Goal: Check status: Check status

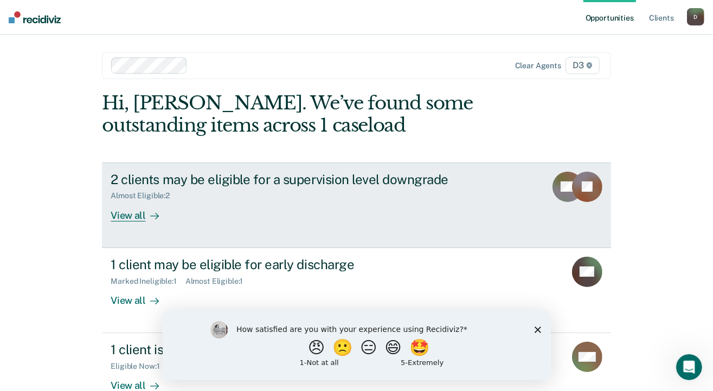
click at [129, 212] on div "View all" at bounding box center [141, 211] width 61 height 21
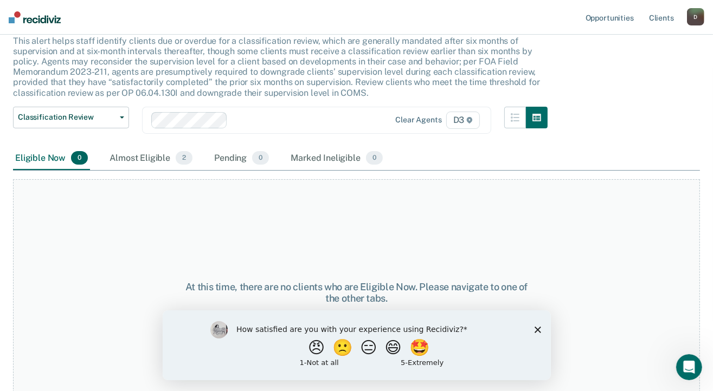
scroll to position [83, 0]
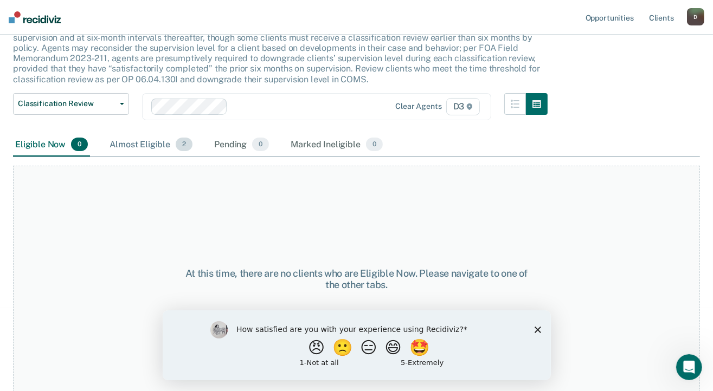
click at [161, 139] on div "Almost Eligible 2" at bounding box center [150, 145] width 87 height 24
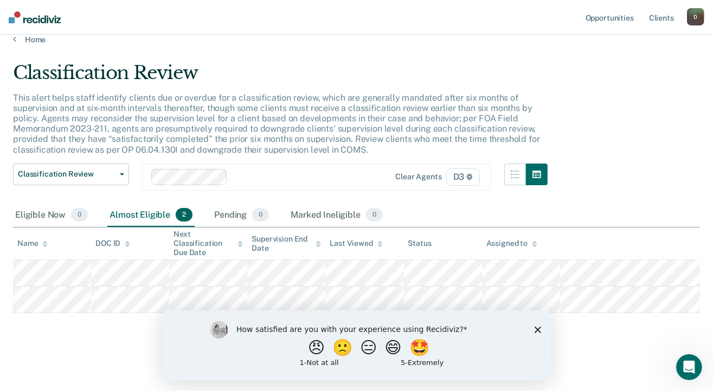
scroll to position [11, 0]
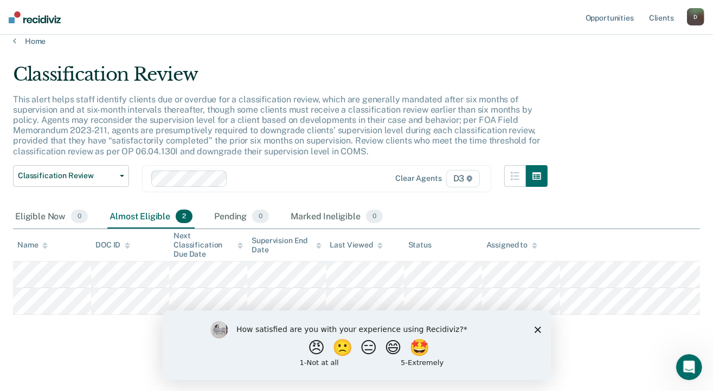
click at [540, 332] on polygon "Close survey" at bounding box center [537, 329] width 7 height 7
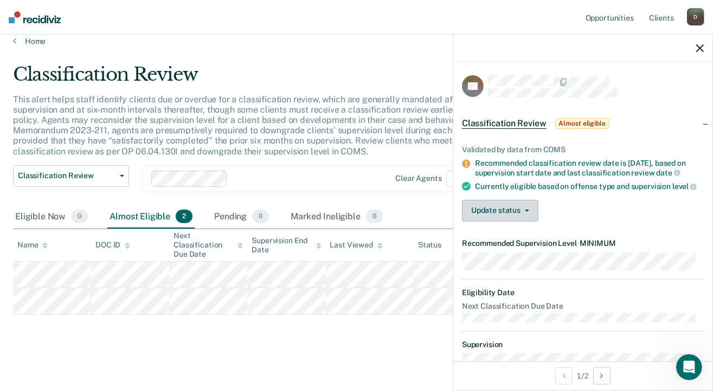
click at [490, 220] on button "Update status" at bounding box center [500, 211] width 76 height 22
click at [595, 199] on div "Validated by data from COMS Recommended classification review date is [DATE], b…" at bounding box center [582, 179] width 259 height 102
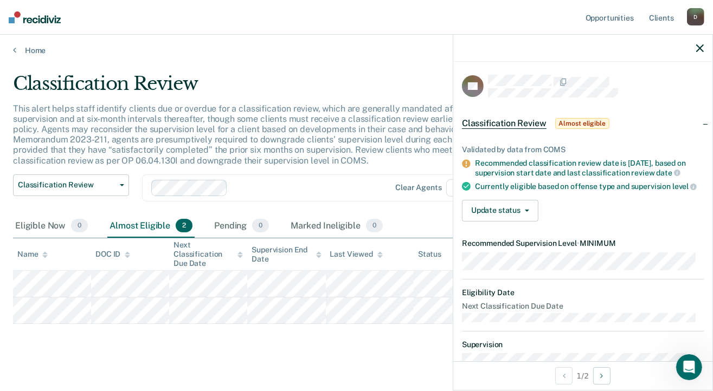
scroll to position [0, 0]
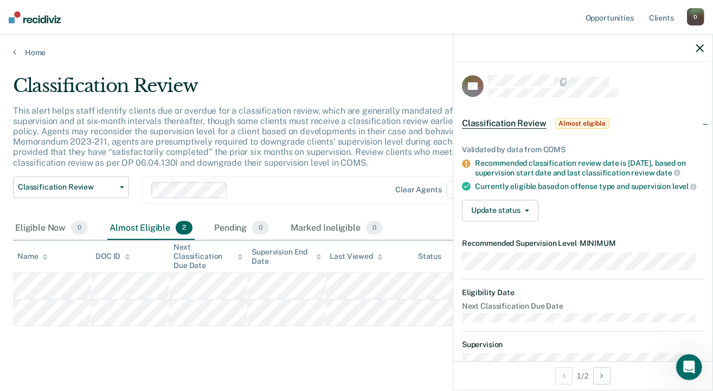
click at [700, 50] on icon "button" at bounding box center [700, 48] width 8 height 8
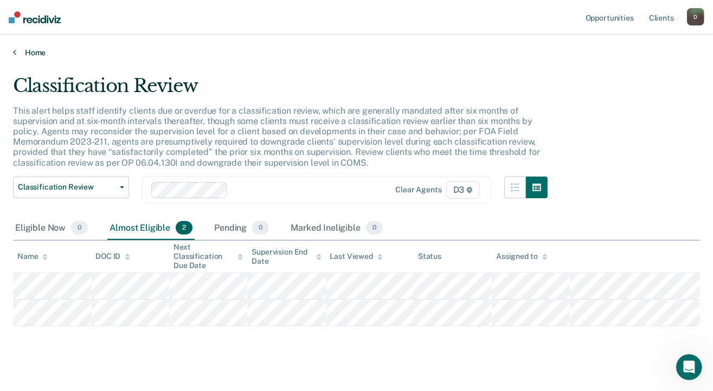
click at [28, 51] on link "Home" at bounding box center [356, 53] width 687 height 10
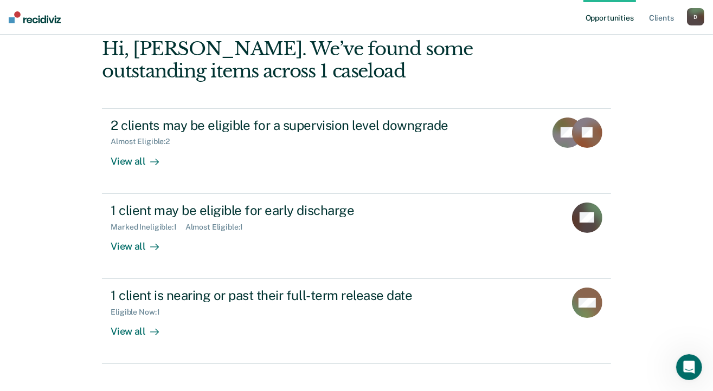
scroll to position [69, 0]
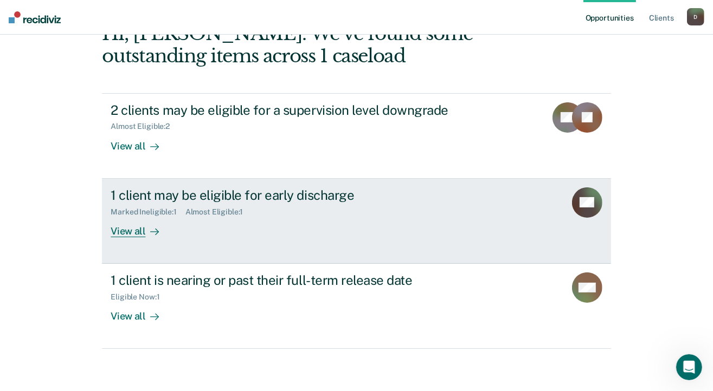
click at [125, 231] on div "View all" at bounding box center [141, 226] width 61 height 21
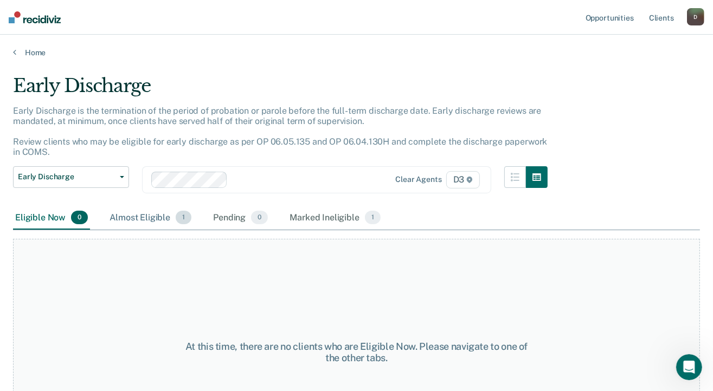
click at [153, 215] on div "Almost Eligible 1" at bounding box center [150, 218] width 86 height 24
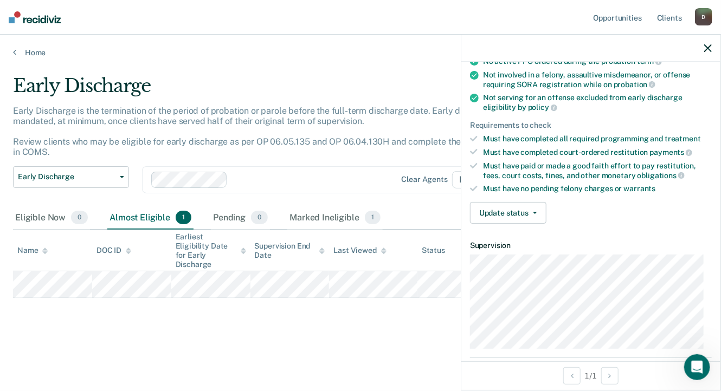
scroll to position [105, 0]
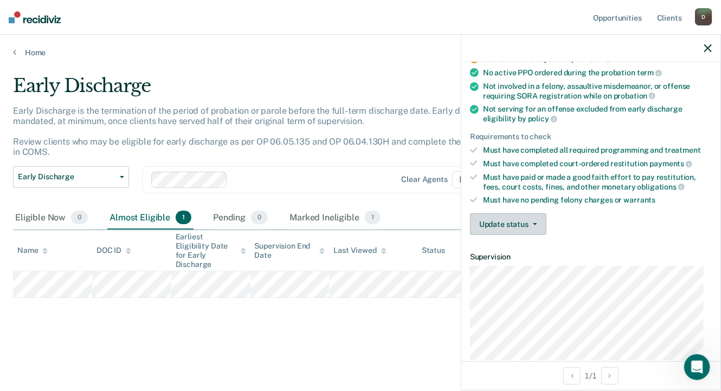
click at [539, 222] on button "Update status" at bounding box center [508, 225] width 76 height 22
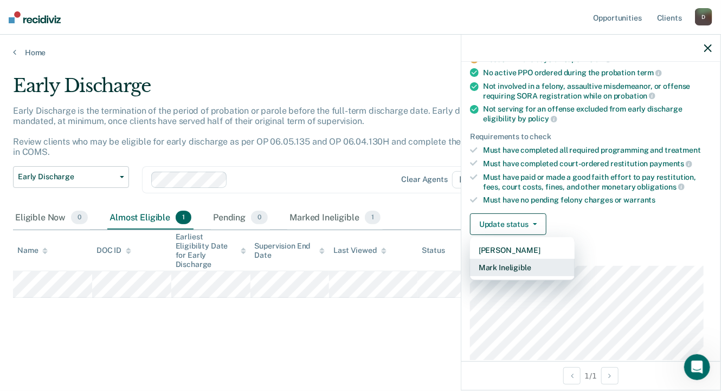
click at [518, 270] on button "Mark Ineligible" at bounding box center [522, 267] width 105 height 17
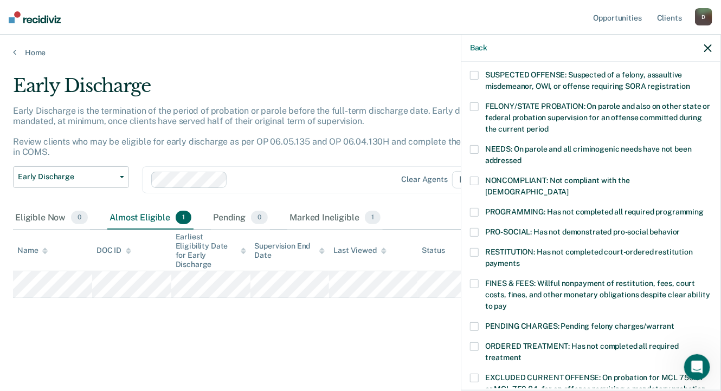
click at [471, 208] on span at bounding box center [474, 212] width 9 height 9
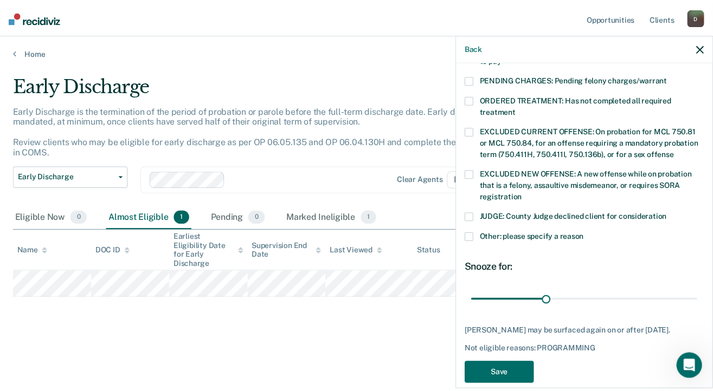
scroll to position [354, 0]
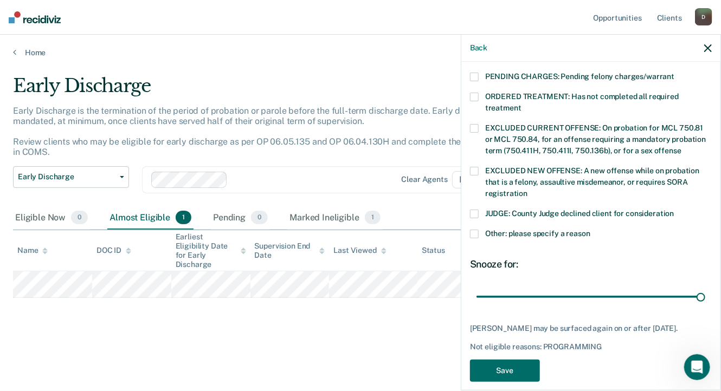
drag, startPoint x: 551, startPoint y: 283, endPoint x: 698, endPoint y: 276, distance: 147.6
type input "90"
click at [703, 288] on input "range" at bounding box center [590, 297] width 229 height 19
click at [514, 366] on button "Save" at bounding box center [505, 371] width 70 height 22
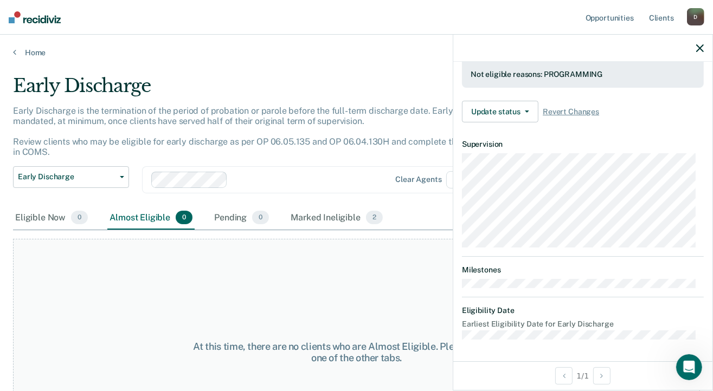
scroll to position [293, 0]
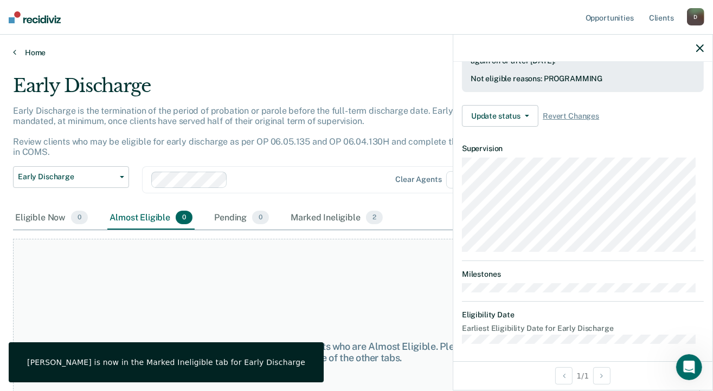
click at [25, 52] on link "Home" at bounding box center [356, 53] width 687 height 10
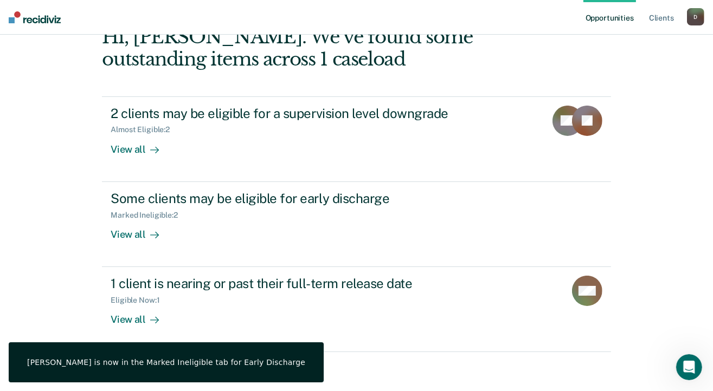
scroll to position [69, 0]
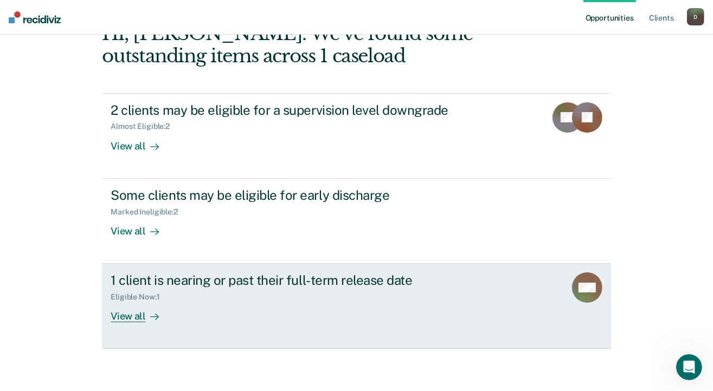
click at [119, 315] on div "View all" at bounding box center [141, 312] width 61 height 21
